Goal: Complete application form: Complete application form

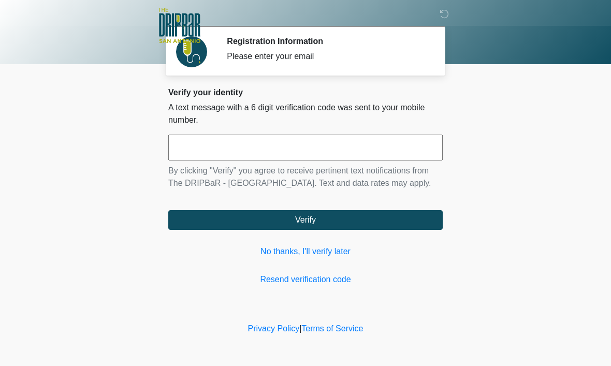
scroll to position [1, 0]
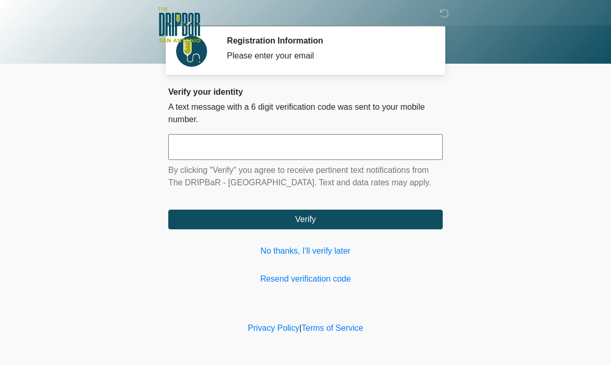
click at [329, 258] on link "No thanks, I'll verify later" at bounding box center [305, 251] width 274 height 12
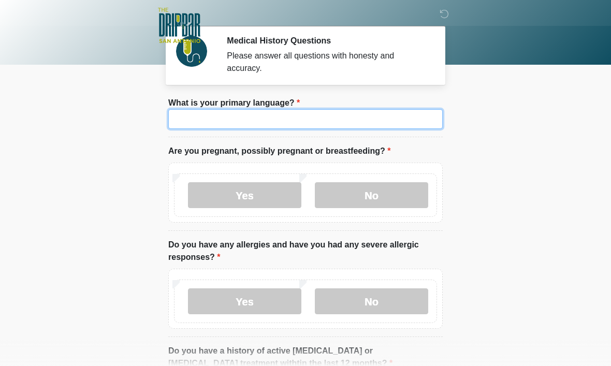
click at [196, 119] on input "What is your primary language?" at bounding box center [305, 119] width 274 height 20
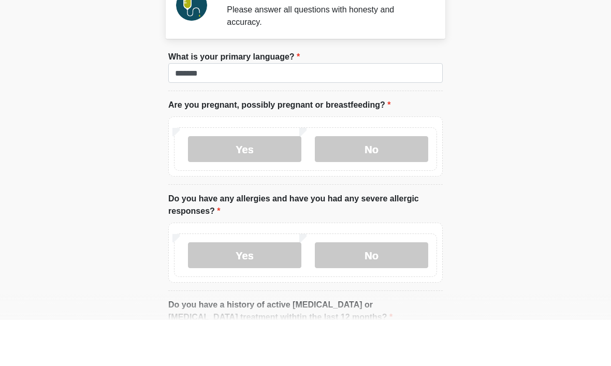
scroll to position [46, 0]
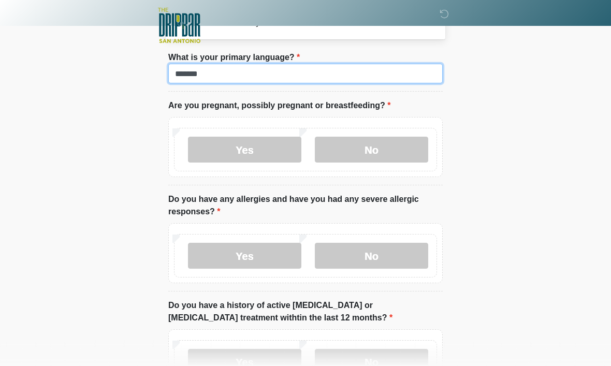
type input "*******"
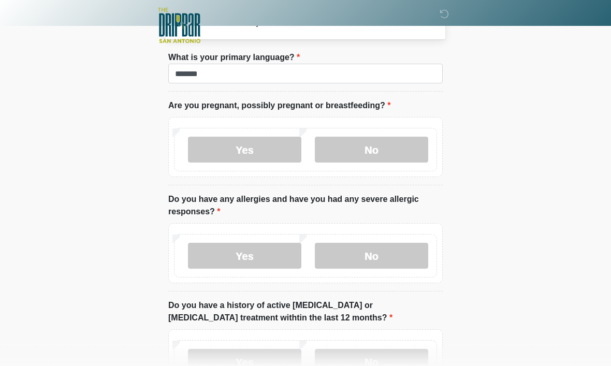
click at [400, 161] on label "No" at bounding box center [371, 150] width 113 height 26
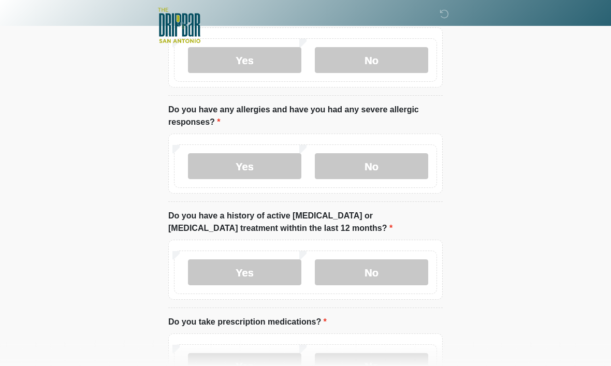
scroll to position [138, 0]
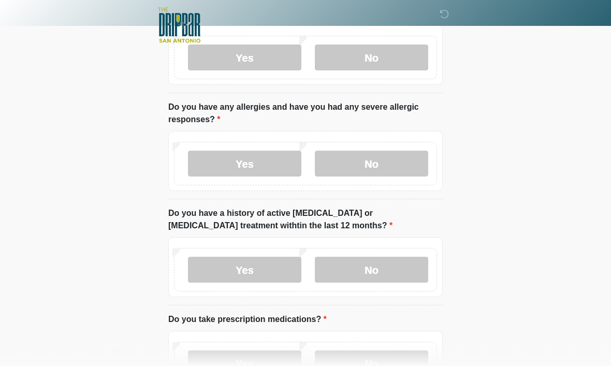
click at [403, 162] on label "No" at bounding box center [371, 164] width 113 height 26
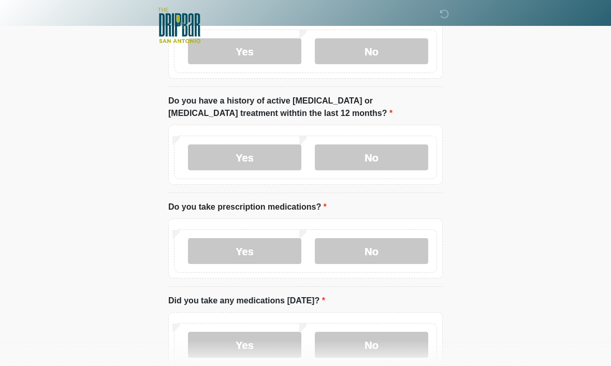
scroll to position [251, 0]
click at [391, 163] on label "No" at bounding box center [371, 157] width 113 height 26
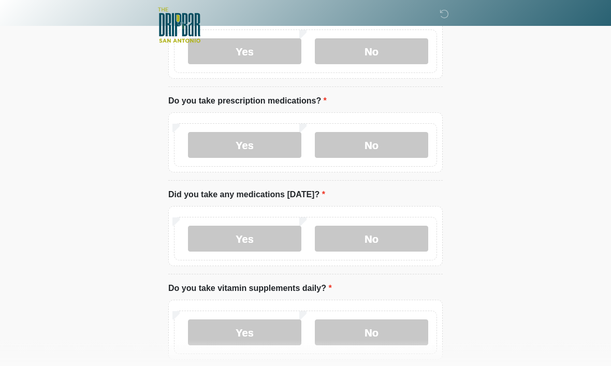
scroll to position [358, 0]
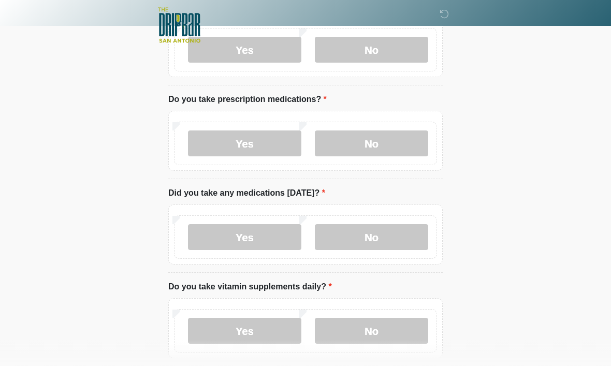
click at [272, 134] on label "Yes" at bounding box center [244, 144] width 113 height 26
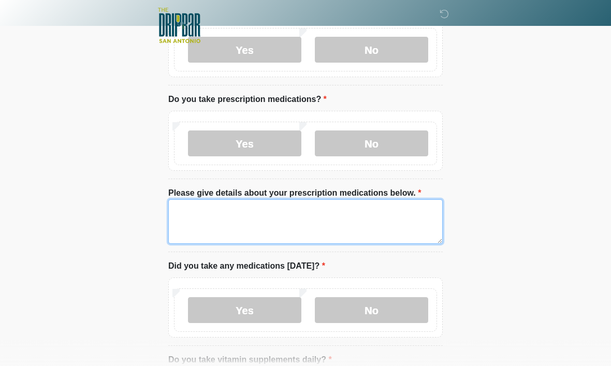
click at [333, 214] on textarea "Please give details about your prescription medications below." at bounding box center [305, 221] width 274 height 45
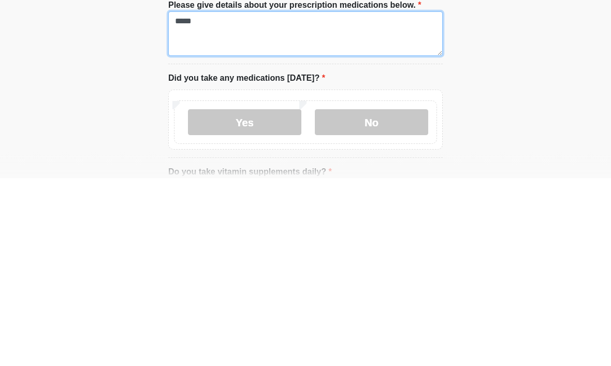
type textarea "*****"
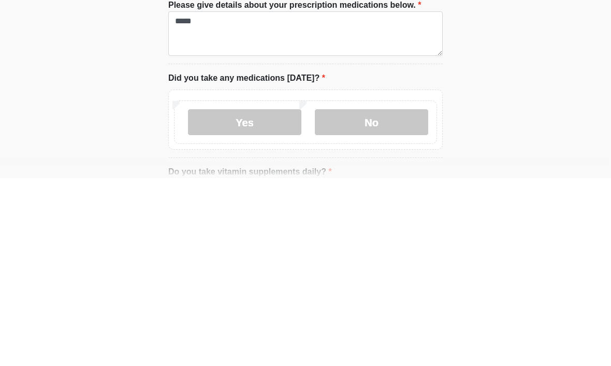
click at [275, 298] on label "Yes" at bounding box center [244, 311] width 113 height 26
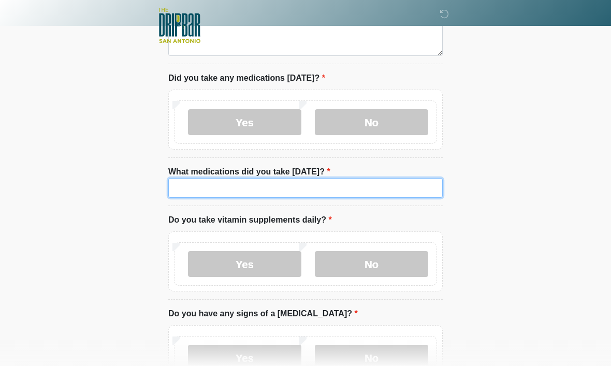
click at [333, 180] on input "What medications did you take [DATE]?" at bounding box center [305, 188] width 274 height 20
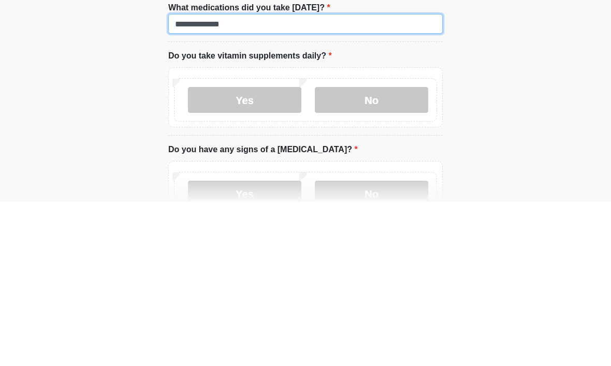
type input "**********"
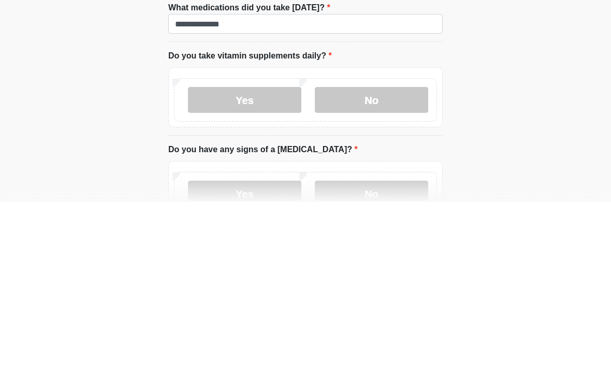
click at [391, 251] on label "No" at bounding box center [371, 264] width 113 height 26
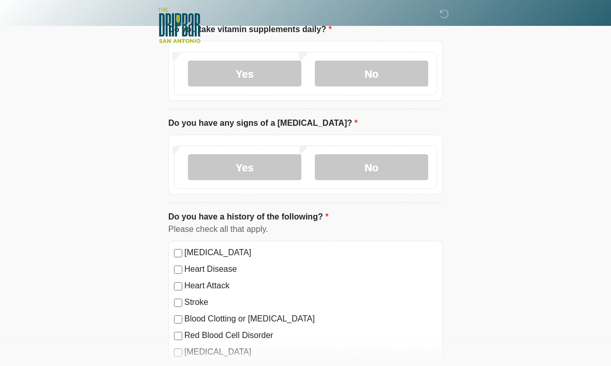
scroll to position [776, 0]
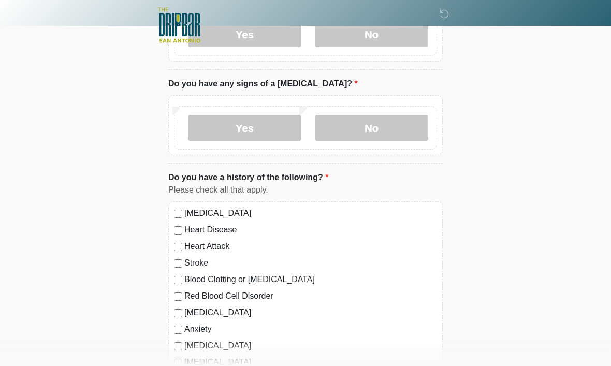
click at [405, 129] on label "No" at bounding box center [371, 128] width 113 height 26
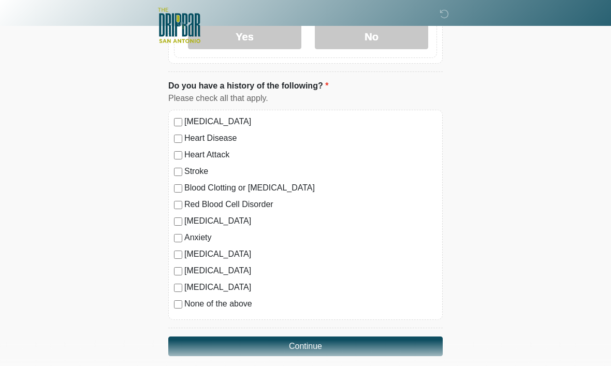
scroll to position [876, 0]
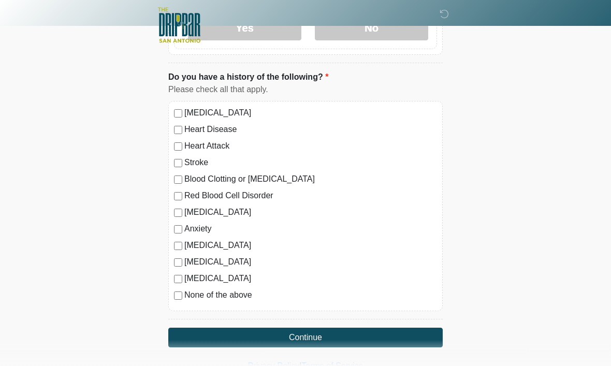
click at [208, 224] on label "Anxiety" at bounding box center [310, 229] width 253 height 12
click at [399, 336] on button "Continue" at bounding box center [305, 338] width 274 height 20
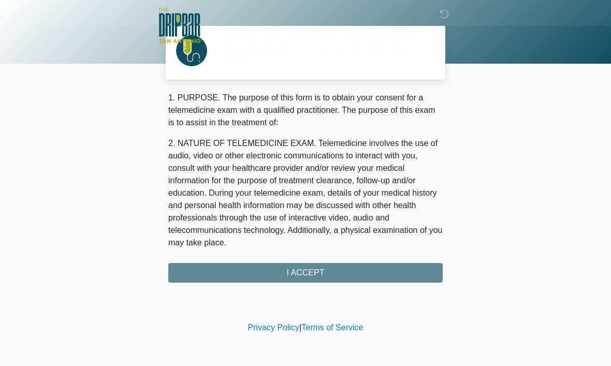
scroll to position [0, 0]
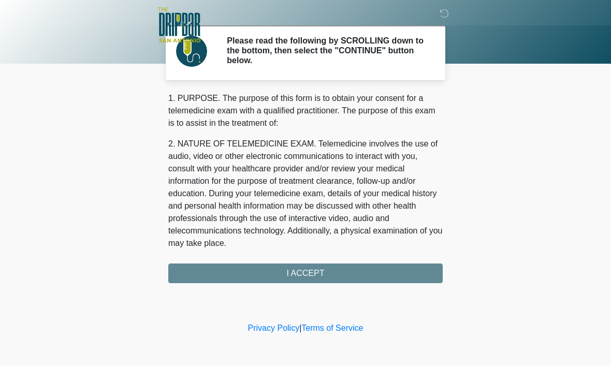
click at [425, 278] on div "1. PURPOSE. The purpose of this form is to obtain your consent for a telemedici…" at bounding box center [305, 188] width 274 height 191
click at [420, 281] on div "1. PURPOSE. The purpose of this form is to obtain your consent for a telemedici…" at bounding box center [305, 188] width 274 height 191
click at [404, 269] on div "1. PURPOSE. The purpose of this form is to obtain your consent for a telemedici…" at bounding box center [305, 188] width 274 height 191
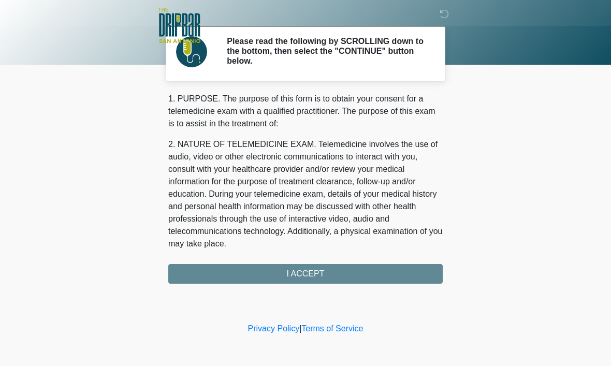
click at [273, 259] on div "1. PURPOSE. The purpose of this form is to obtain your consent for a telemedici…" at bounding box center [305, 188] width 274 height 191
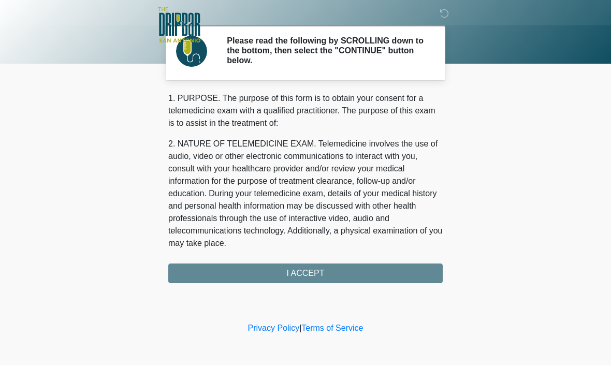
click at [281, 264] on div "1. PURPOSE. The purpose of this form is to obtain your consent for a telemedici…" at bounding box center [305, 188] width 274 height 191
click at [259, 268] on div "1. PURPOSE. The purpose of this form is to obtain your consent for a telemedici…" at bounding box center [305, 188] width 274 height 191
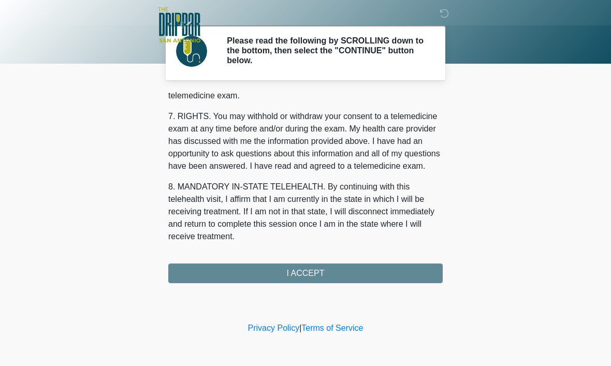
click at [293, 274] on button "I ACCEPT" at bounding box center [305, 274] width 274 height 20
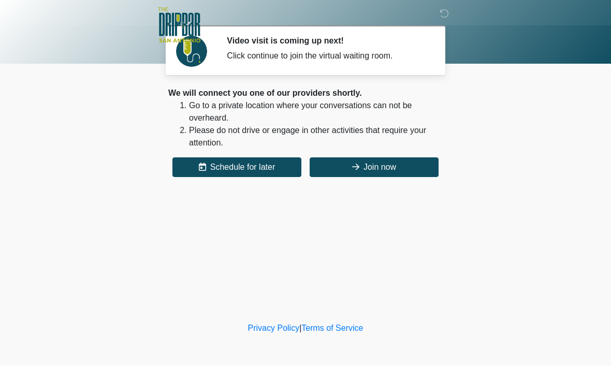
click at [398, 164] on button "Join now" at bounding box center [374, 168] width 129 height 20
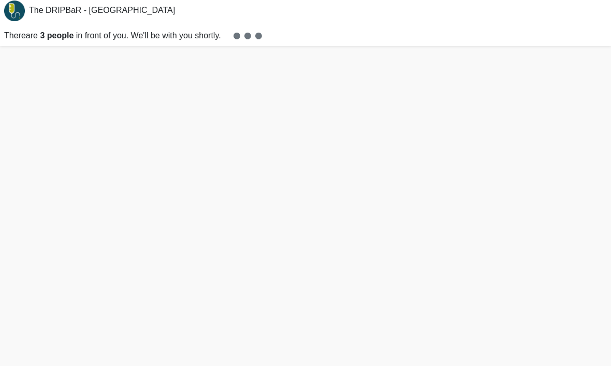
scroll to position [3, 0]
